Goal: Find specific page/section: Find specific page/section

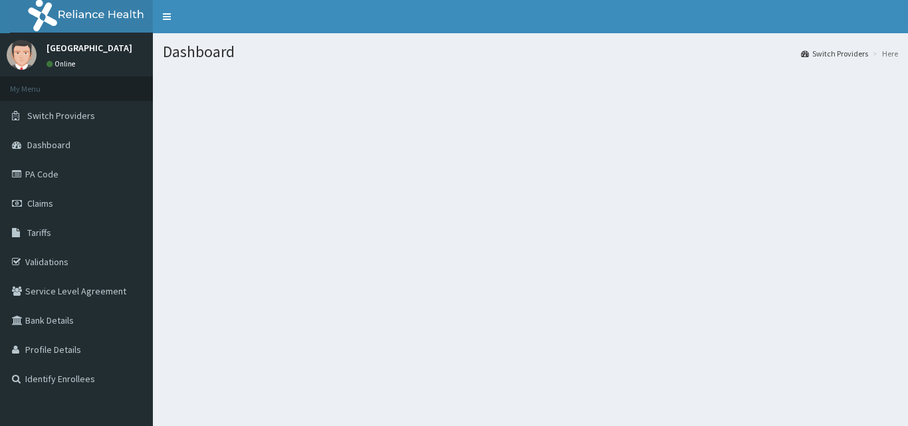
click at [68, 176] on link "PA Code" at bounding box center [76, 174] width 153 height 29
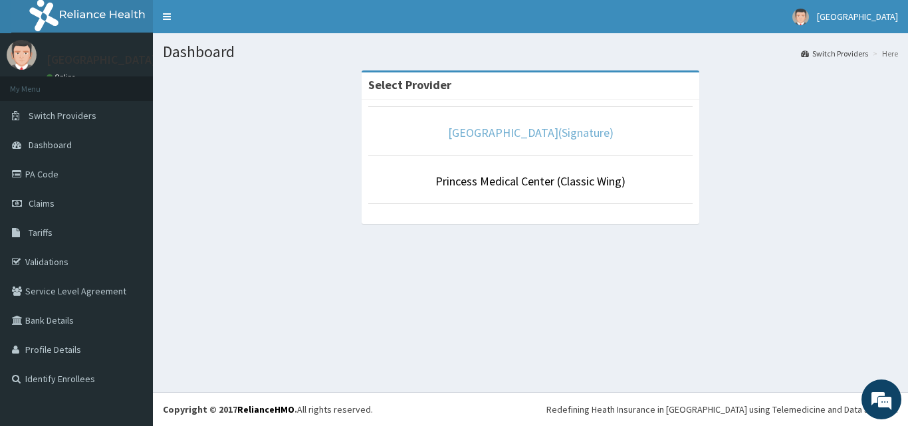
click at [568, 134] on link "[GEOGRAPHIC_DATA](Signature)" at bounding box center [531, 132] width 166 height 15
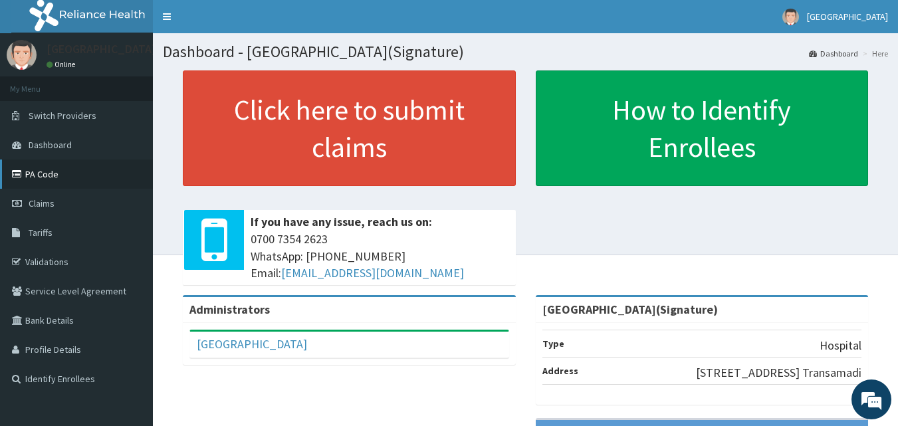
click at [74, 178] on link "PA Code" at bounding box center [76, 174] width 153 height 29
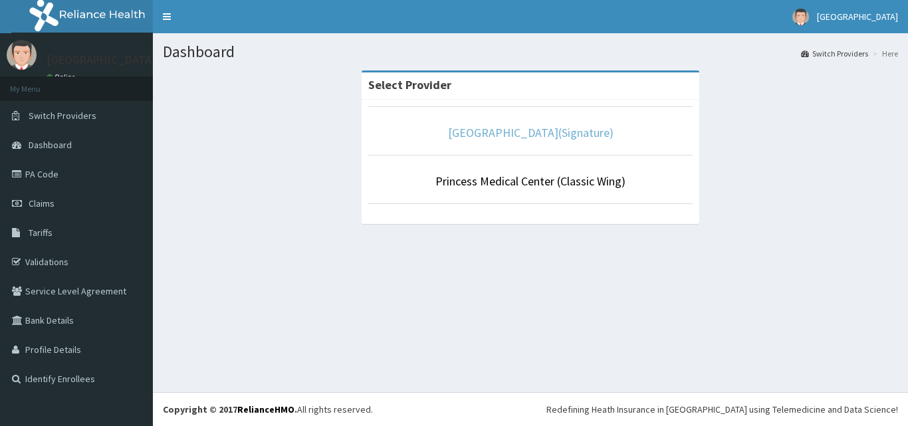
click at [553, 127] on link "[GEOGRAPHIC_DATA](Signature)" at bounding box center [531, 132] width 166 height 15
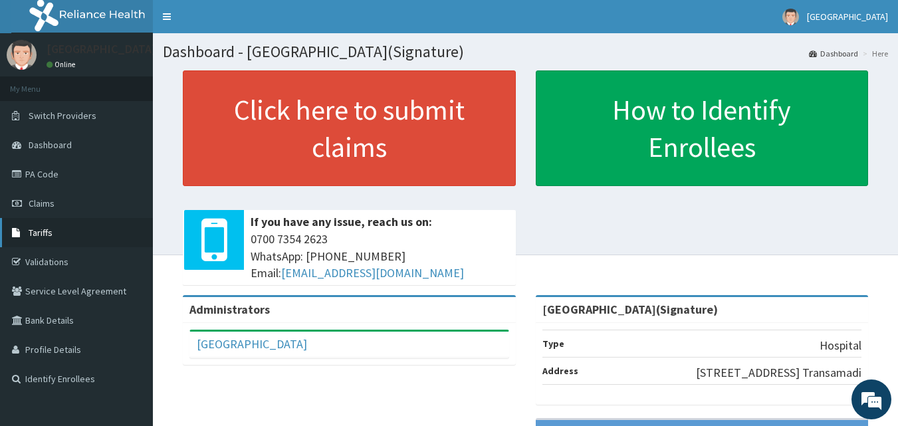
click at [121, 241] on link "Tariffs" at bounding box center [76, 232] width 153 height 29
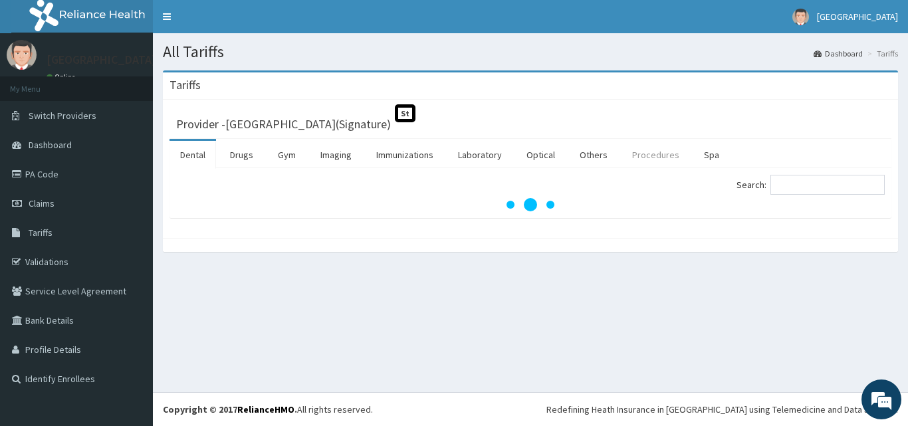
click at [653, 154] on link "Procedures" at bounding box center [656, 155] width 68 height 28
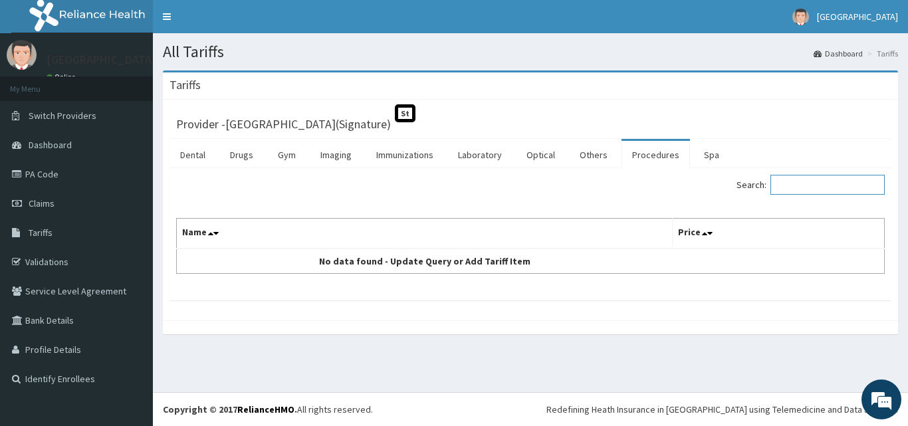
click at [807, 186] on input "Search:" at bounding box center [828, 185] width 114 height 20
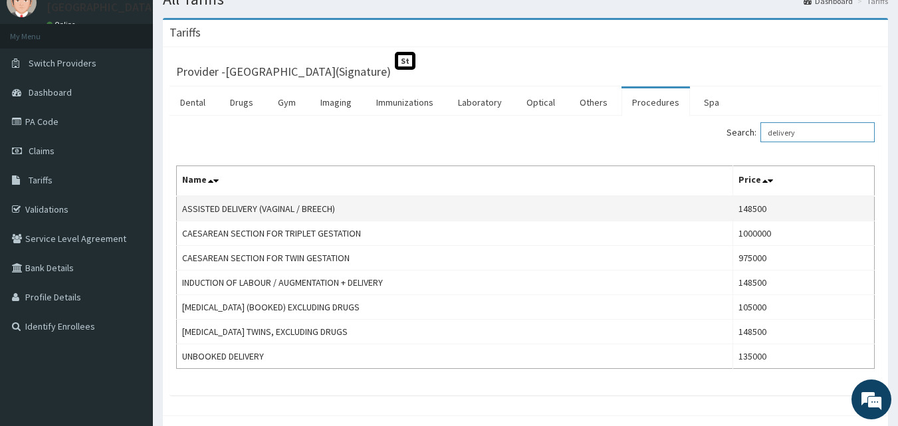
scroll to position [66, 0]
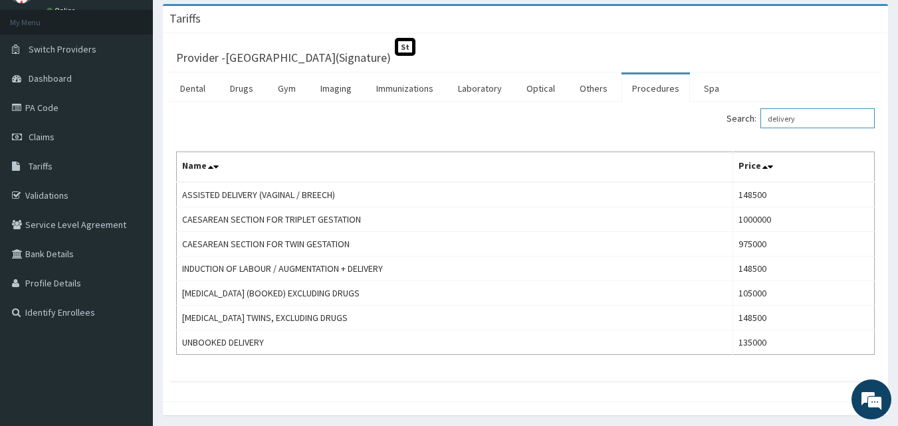
type input "delivery"
